Goal: Share content

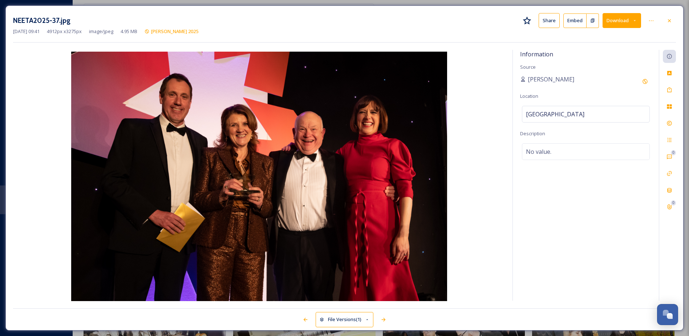
scroll to position [4613, 0]
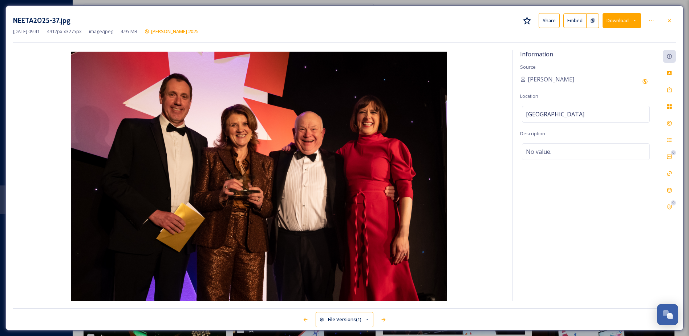
click at [672, 26] on div at bounding box center [669, 20] width 13 height 13
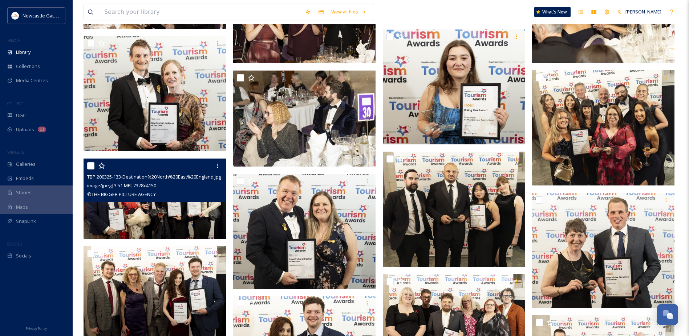
scroll to position [2760, 0]
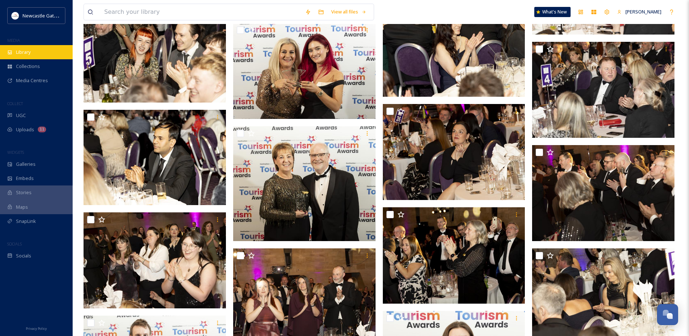
click at [17, 52] on span "Library" at bounding box center [23, 52] width 15 height 7
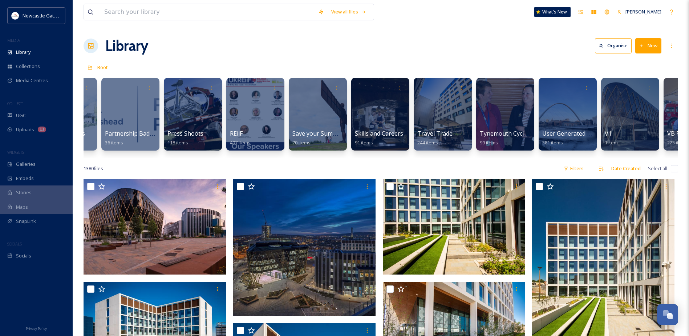
scroll to position [0, 1530]
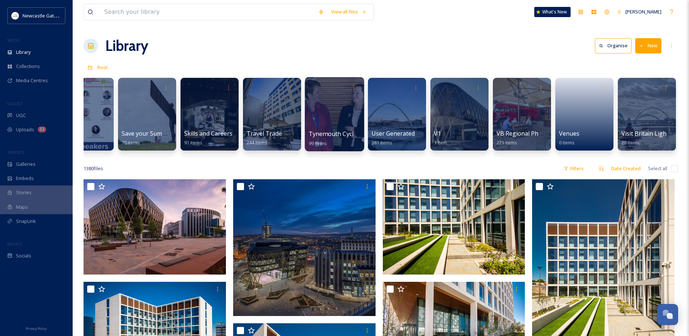
click at [349, 107] on div at bounding box center [334, 114] width 59 height 74
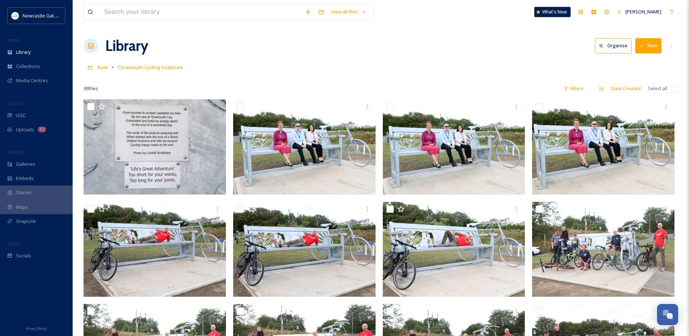
click at [665, 44] on div "Library Organise New" at bounding box center [381, 46] width 595 height 22
click at [671, 46] on icon at bounding box center [672, 46] width 6 height 6
click at [495, 47] on div "Library Organise New View All Rights Approved Edit Folder View Recent View My S…" at bounding box center [381, 46] width 595 height 22
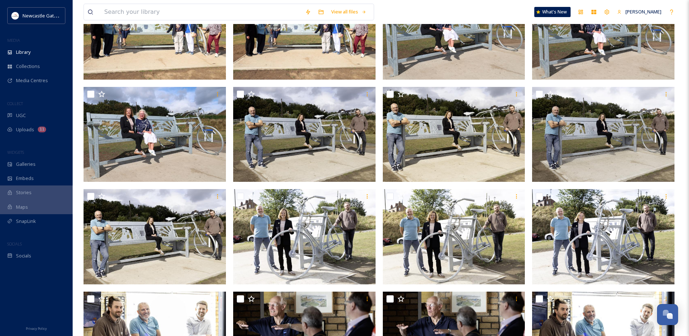
scroll to position [926, 0]
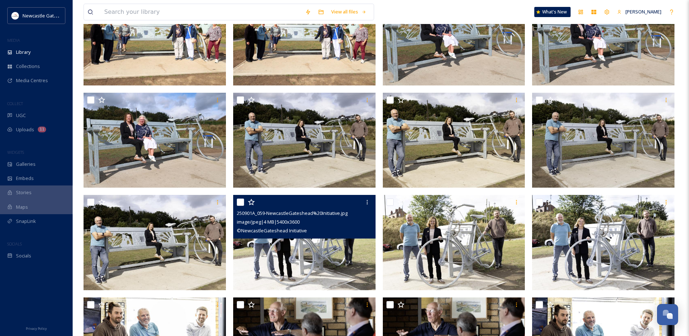
click at [301, 270] on img at bounding box center [304, 242] width 142 height 95
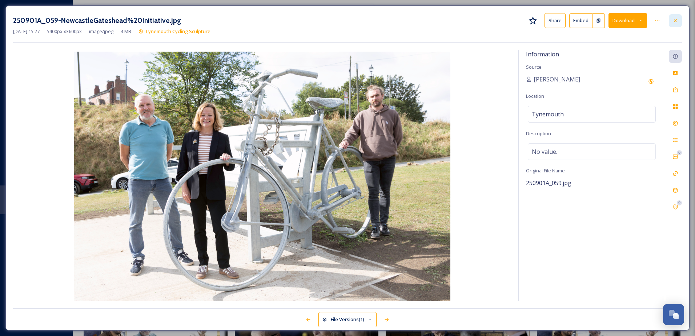
click at [675, 22] on icon at bounding box center [675, 21] width 6 height 6
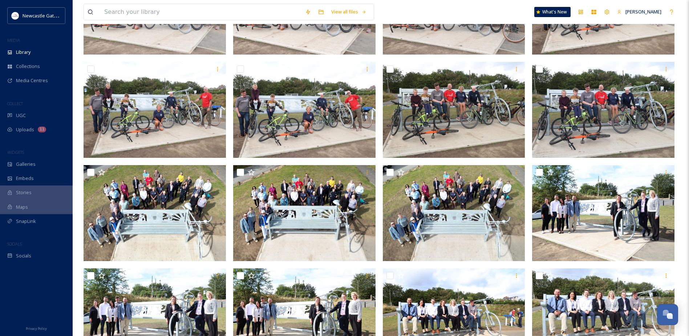
scroll to position [345, 0]
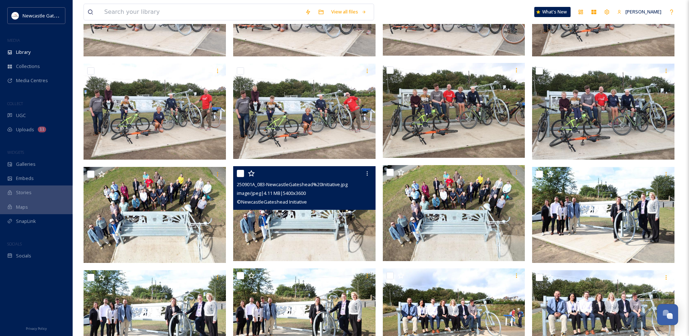
click at [297, 237] on img at bounding box center [304, 213] width 142 height 95
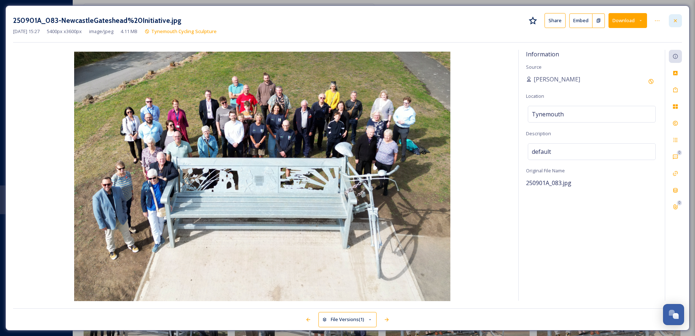
click at [674, 25] on div at bounding box center [675, 20] width 13 height 13
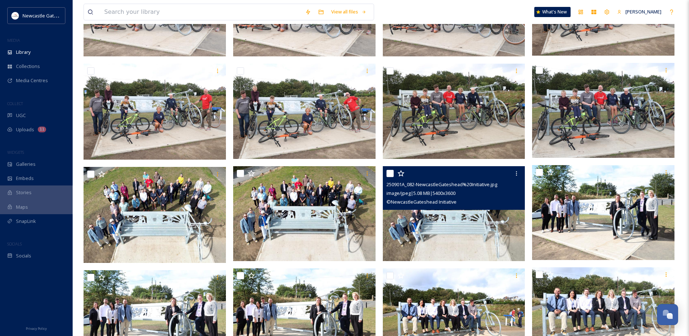
click at [452, 238] on img at bounding box center [454, 213] width 142 height 95
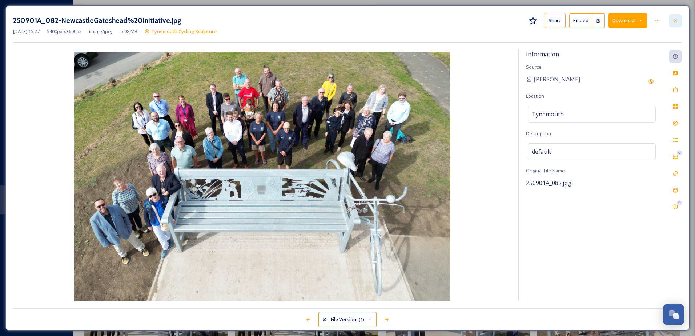
click at [679, 19] on div at bounding box center [675, 20] width 13 height 13
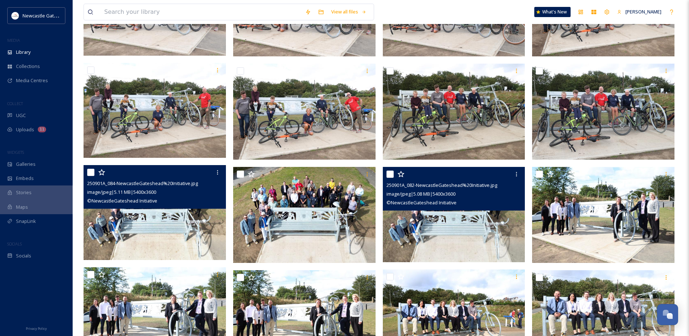
click at [152, 216] on img at bounding box center [155, 212] width 142 height 95
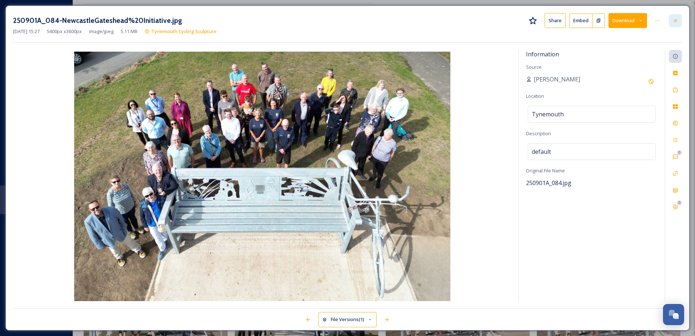
click at [676, 22] on icon at bounding box center [675, 21] width 6 height 6
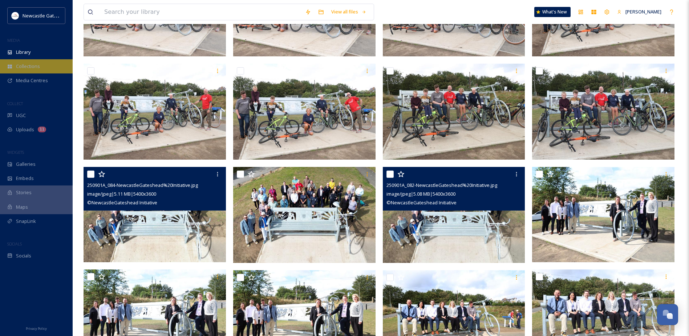
click at [23, 64] on span "Collections" at bounding box center [28, 66] width 24 height 7
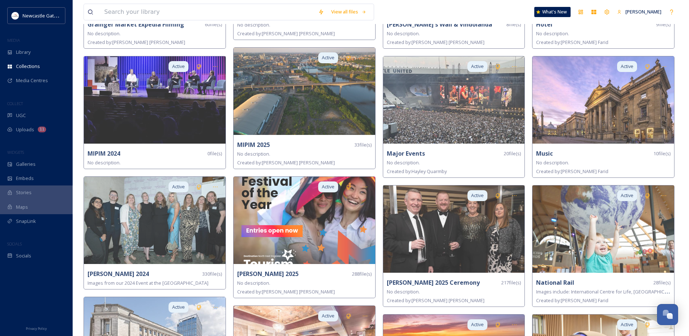
scroll to position [690, 0]
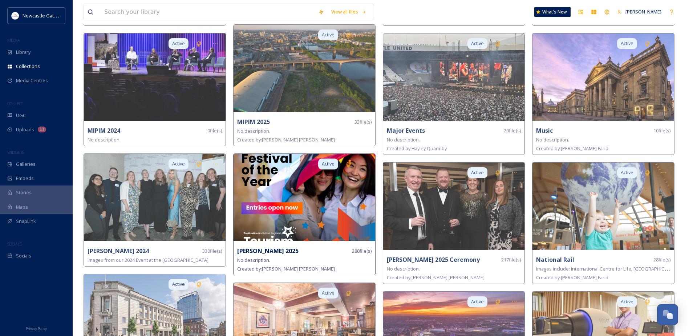
click at [319, 216] on img at bounding box center [305, 197] width 142 height 87
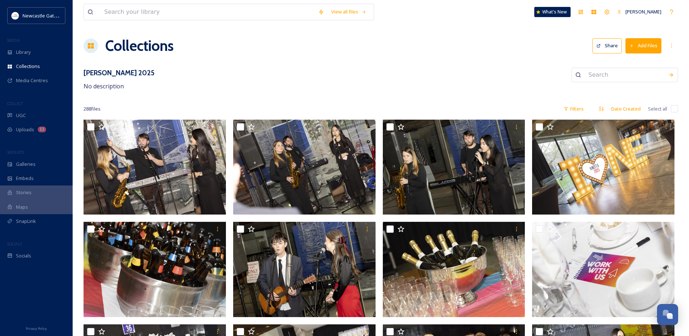
click at [612, 46] on button "Share" at bounding box center [607, 45] width 29 height 15
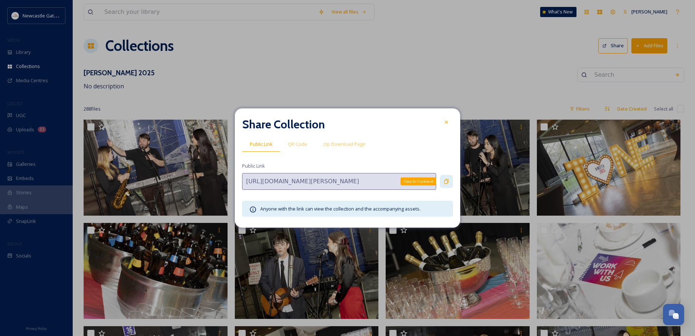
click at [443, 181] on div "Copy to Clipboard" at bounding box center [446, 181] width 13 height 13
